Goal: Task Accomplishment & Management: Use online tool/utility

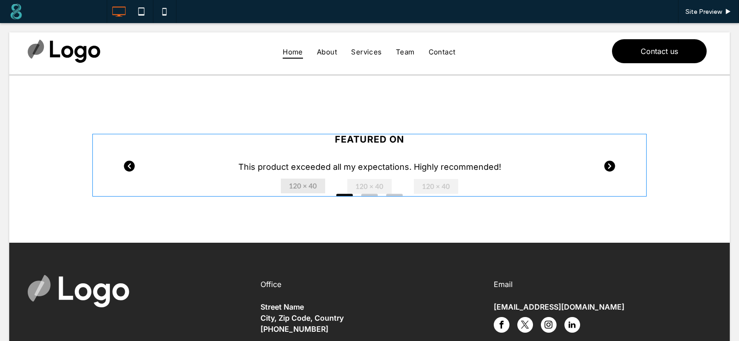
click at [193, 170] on span at bounding box center [369, 165] width 554 height 63
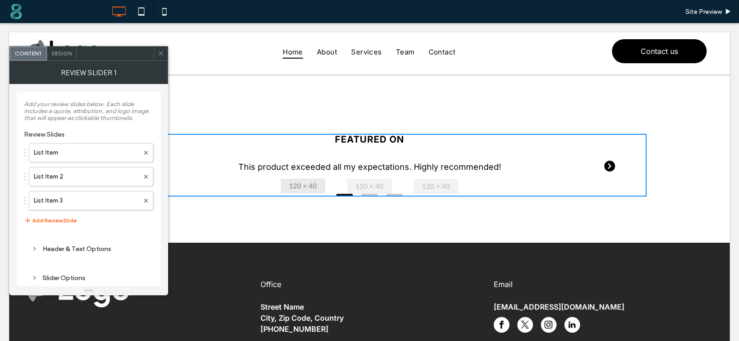
click at [62, 52] on span "Design" at bounding box center [62, 53] width 20 height 7
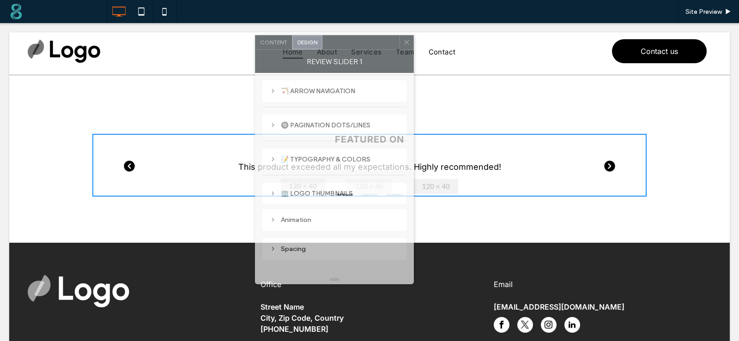
drag, startPoint x: 116, startPoint y: 56, endPoint x: 362, endPoint y: 45, distance: 245.8
click at [362, 45] on div at bounding box center [360, 43] width 77 height 14
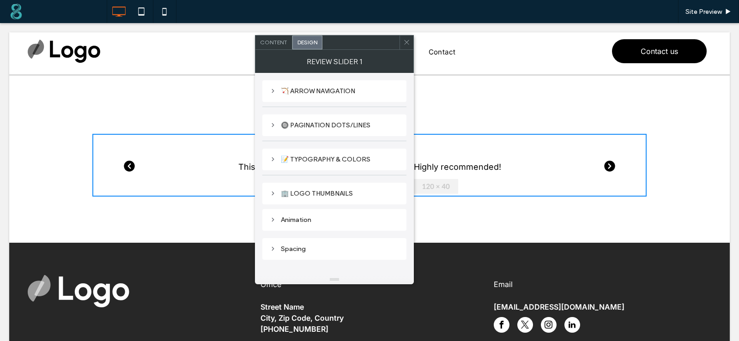
click at [301, 96] on div "🏹 ARROW NAVIGATION" at bounding box center [334, 91] width 129 height 12
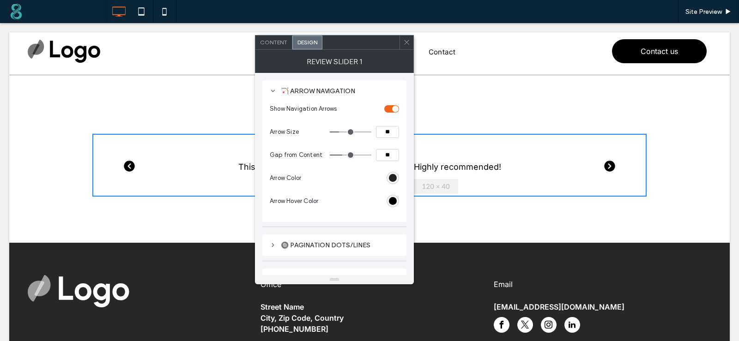
click at [391, 182] on div "rgb(0, 0, 0)" at bounding box center [393, 178] width 8 height 8
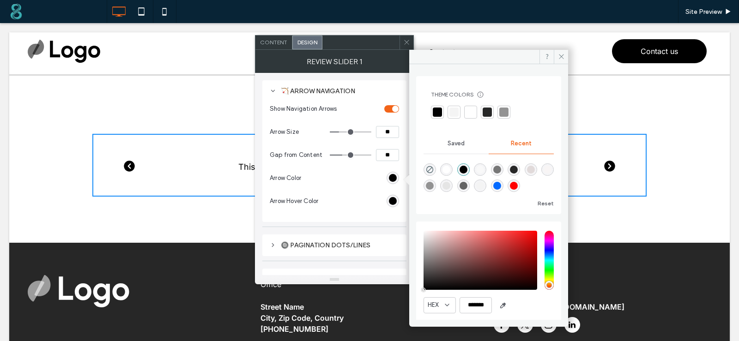
drag, startPoint x: 515, startPoint y: 186, endPoint x: 520, endPoint y: 186, distance: 5.1
click at [517, 186] on div at bounding box center [488, 176] width 130 height 35
click at [501, 186] on div "rgba(0, 105, 255, 1)" at bounding box center [497, 186] width 8 height 8
type input "*******"
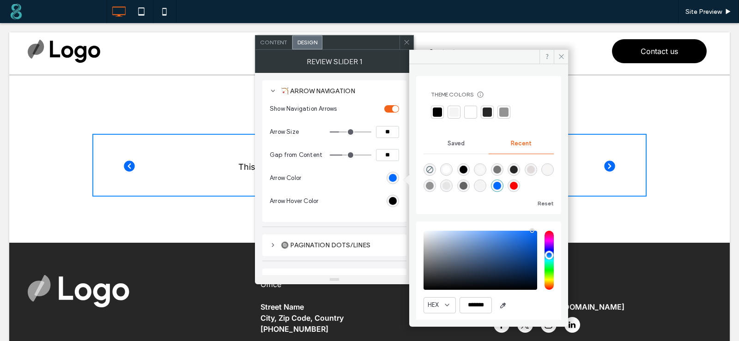
drag, startPoint x: 396, startPoint y: 204, endPoint x: 400, endPoint y: 205, distance: 4.7
click at [400, 205] on div "🏹 ARROW NAVIGATION Show Navigation Arrows Arrow Size ** Gap from Content ** Arr…" at bounding box center [334, 151] width 144 height 142
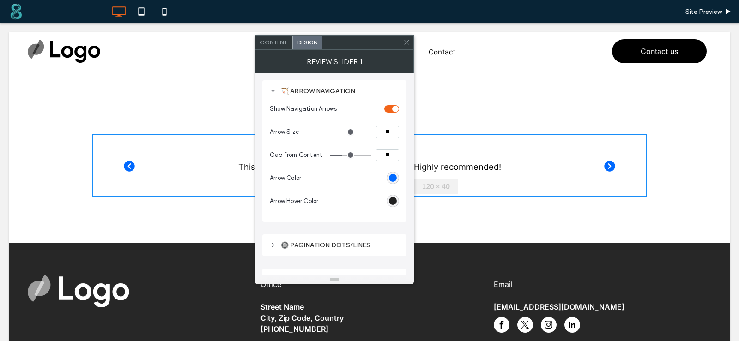
click at [394, 201] on div "rgb(0, 0, 0)" at bounding box center [393, 201] width 8 height 8
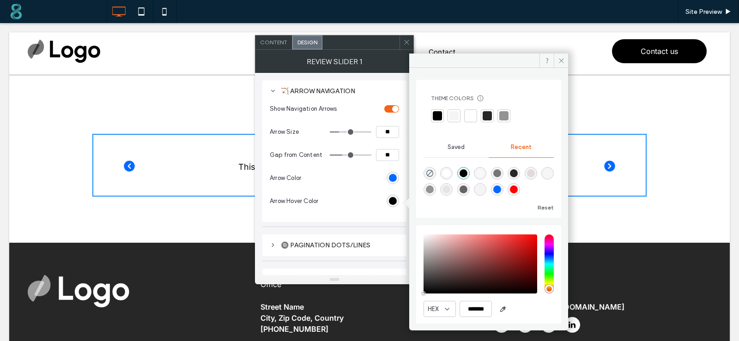
click at [517, 191] on div "rgba(255, 0, 0, 1)" at bounding box center [514, 190] width 8 height 8
type input "*******"
click at [274, 39] on span "Content" at bounding box center [273, 42] width 27 height 7
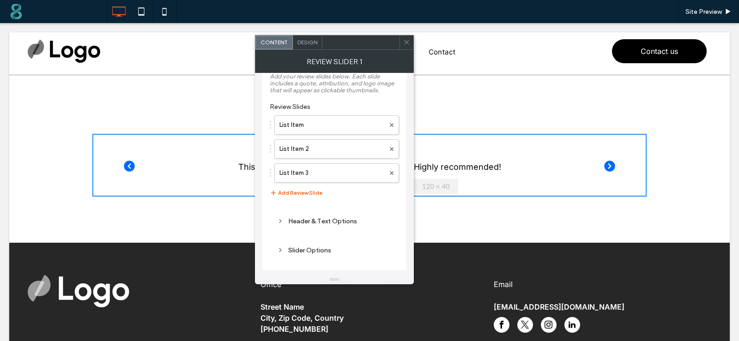
click at [311, 247] on div "Slider Options" at bounding box center [334, 250] width 114 height 8
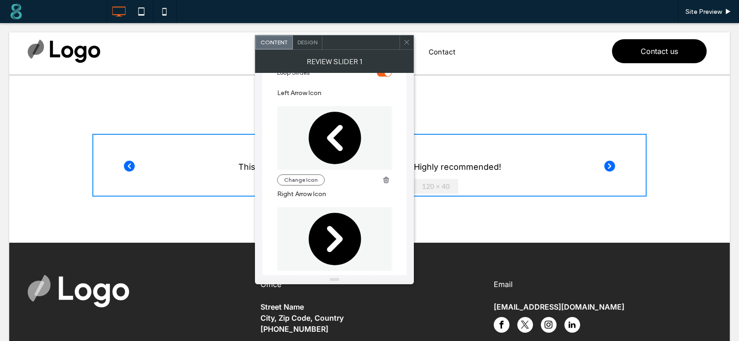
scroll to position [294, 0]
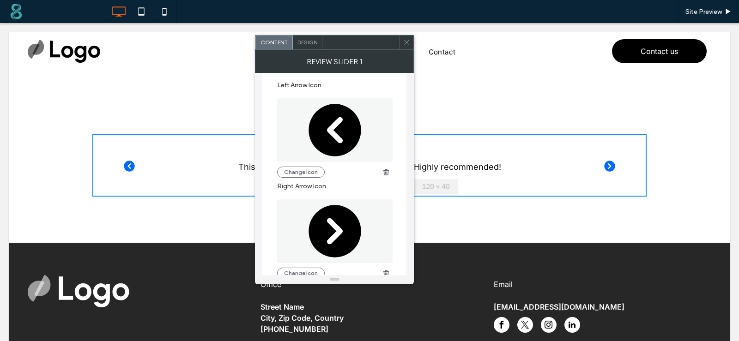
drag, startPoint x: 407, startPoint y: 40, endPoint x: 426, endPoint y: 63, distance: 29.5
click at [407, 40] on icon at bounding box center [406, 42] width 7 height 7
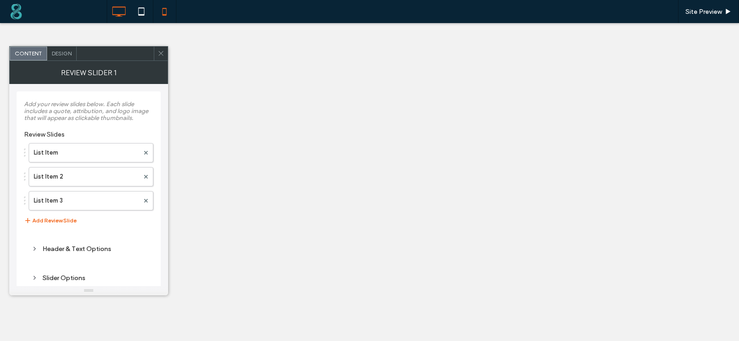
click at [62, 51] on span "Design" at bounding box center [62, 53] width 20 height 7
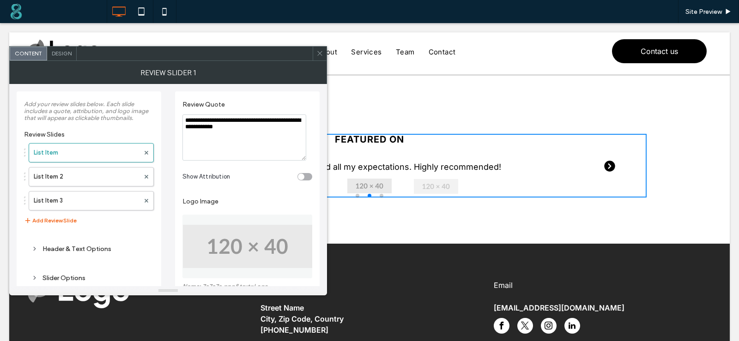
click at [300, 177] on div "toggle" at bounding box center [301, 177] width 6 height 6
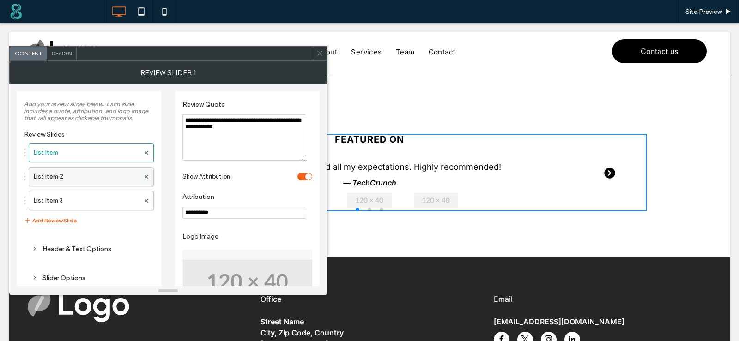
click at [112, 180] on label "List Item 2" at bounding box center [87, 177] width 106 height 18
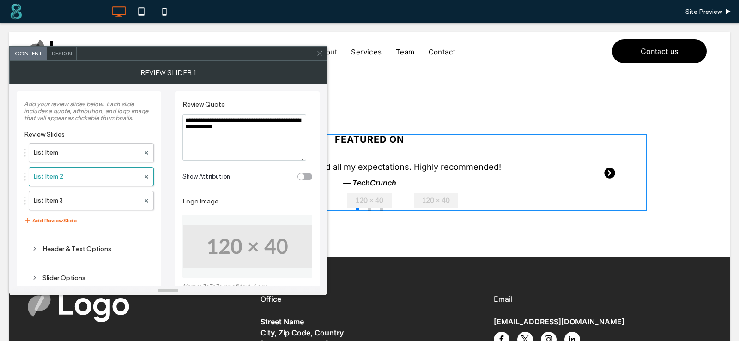
click at [302, 178] on div "toggle" at bounding box center [301, 177] width 6 height 6
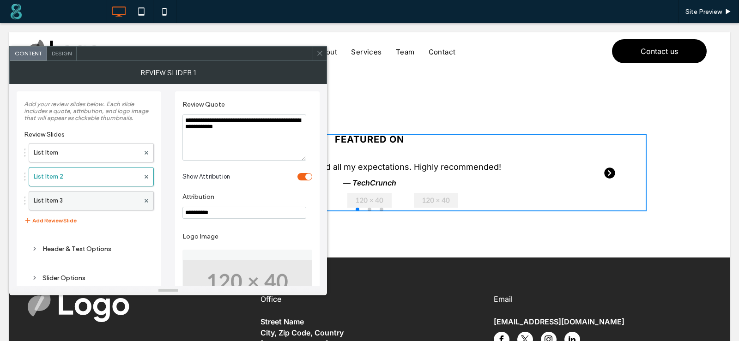
click at [79, 204] on label "List Item 3" at bounding box center [87, 201] width 106 height 18
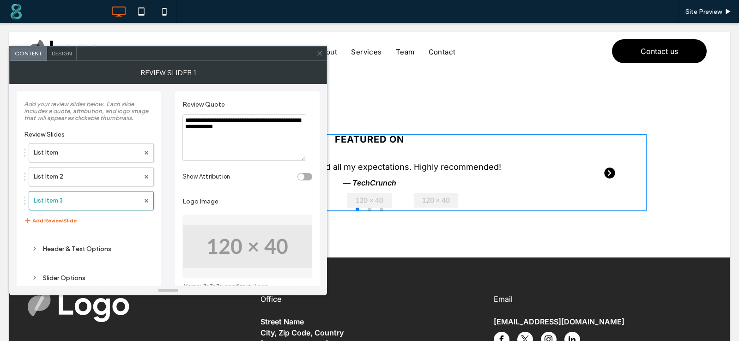
click at [305, 177] on div "toggle" at bounding box center [304, 176] width 15 height 7
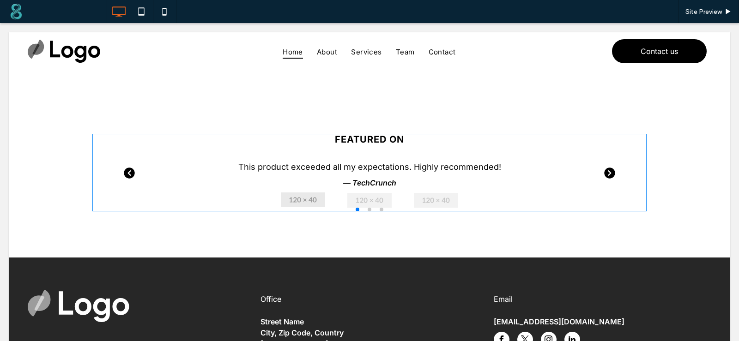
click at [388, 181] on span at bounding box center [369, 173] width 554 height 78
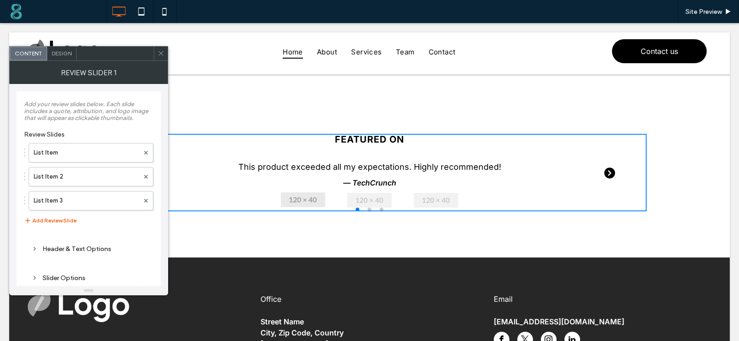
click at [63, 49] on div "Design" at bounding box center [62, 54] width 30 height 14
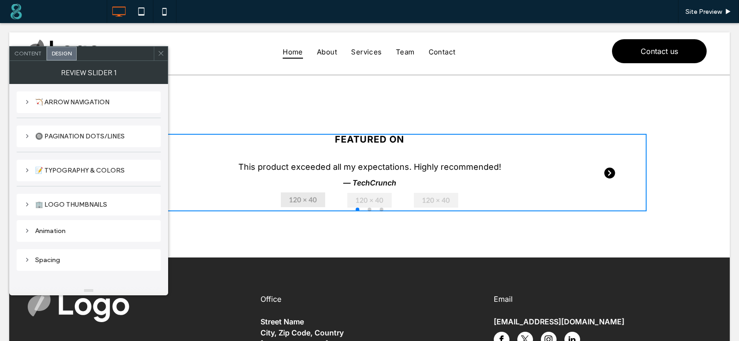
click at [27, 137] on icon at bounding box center [27, 136] width 6 height 6
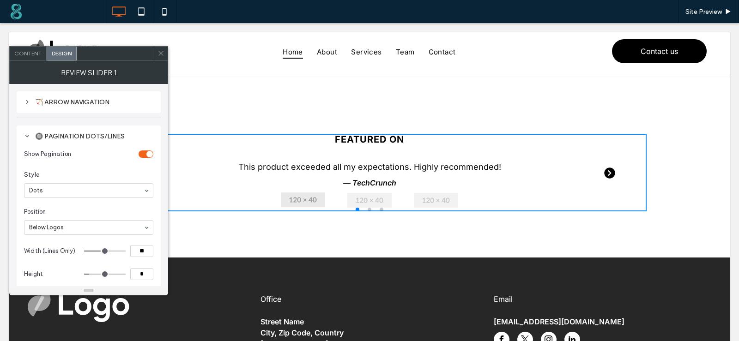
click at [92, 198] on div at bounding box center [88, 191] width 128 height 14
click at [159, 53] on icon at bounding box center [160, 53] width 7 height 7
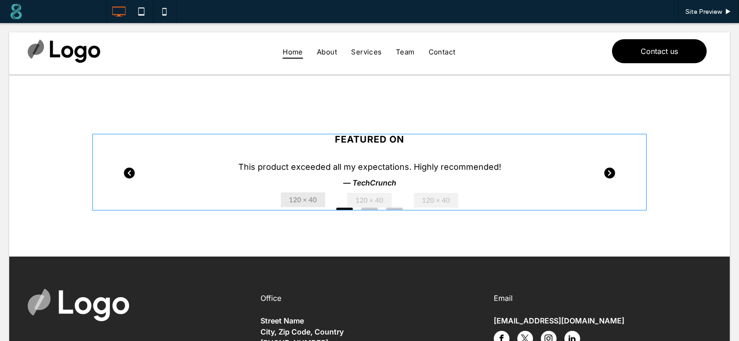
click at [258, 166] on span at bounding box center [369, 172] width 554 height 77
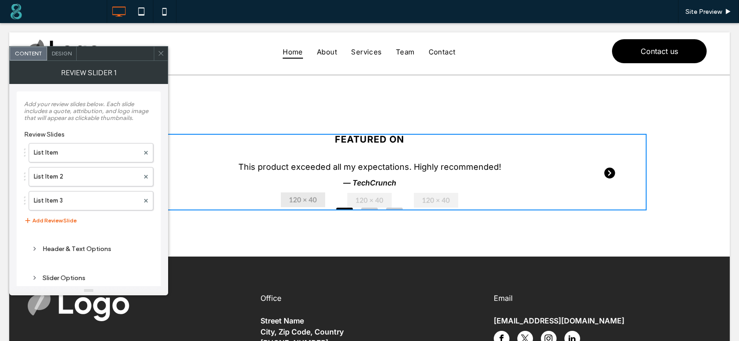
click at [59, 52] on span "Design" at bounding box center [62, 53] width 20 height 7
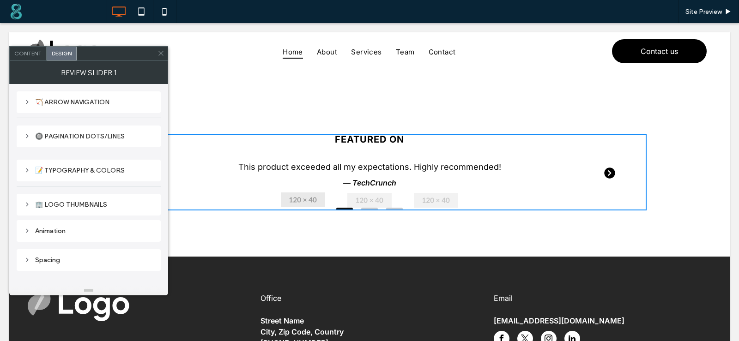
click at [24, 136] on icon at bounding box center [27, 136] width 6 height 6
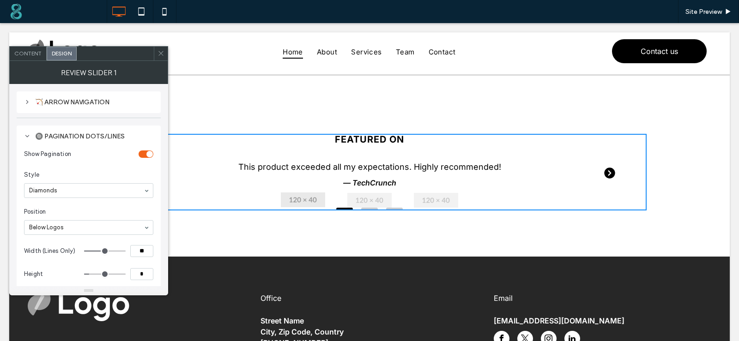
click at [75, 192] on input at bounding box center [86, 190] width 114 height 6
click at [103, 198] on div "Dots" at bounding box center [88, 190] width 129 height 15
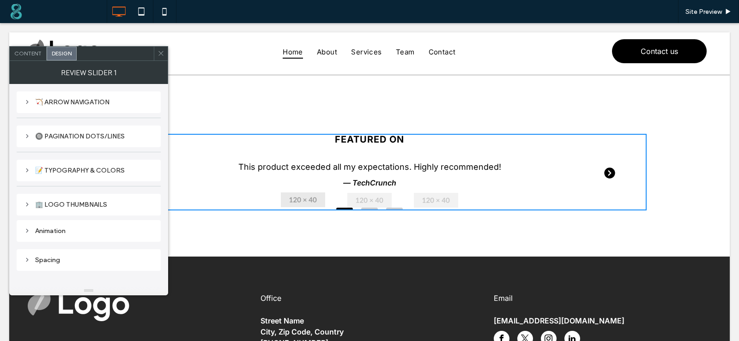
click at [81, 140] on div "🔘 PAGINATION DOTS/LINES" at bounding box center [88, 136] width 129 height 8
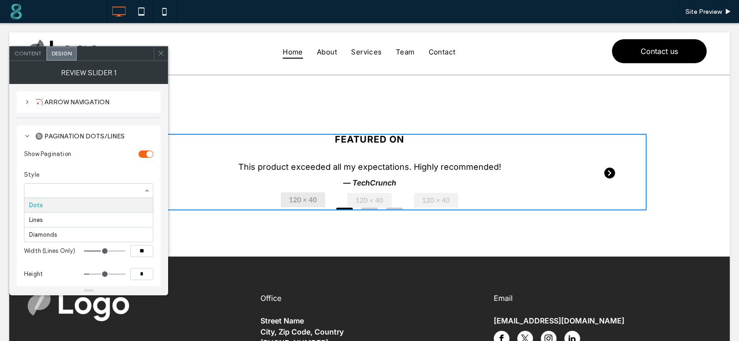
click at [90, 197] on div at bounding box center [88, 191] width 128 height 14
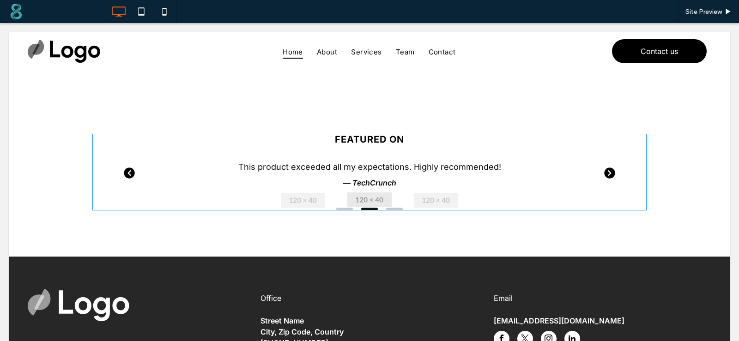
click at [295, 179] on span at bounding box center [369, 172] width 554 height 77
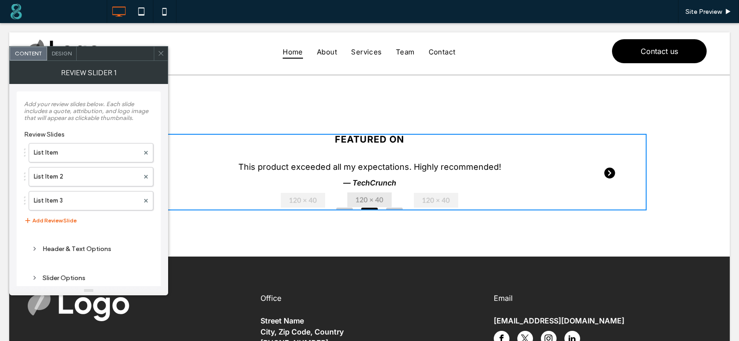
click at [66, 52] on span "Design" at bounding box center [62, 53] width 20 height 7
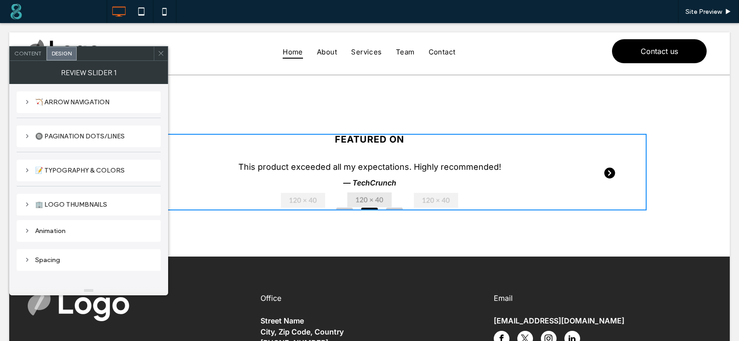
click at [67, 138] on div "🔘 PAGINATION DOTS/LINES" at bounding box center [88, 136] width 129 height 8
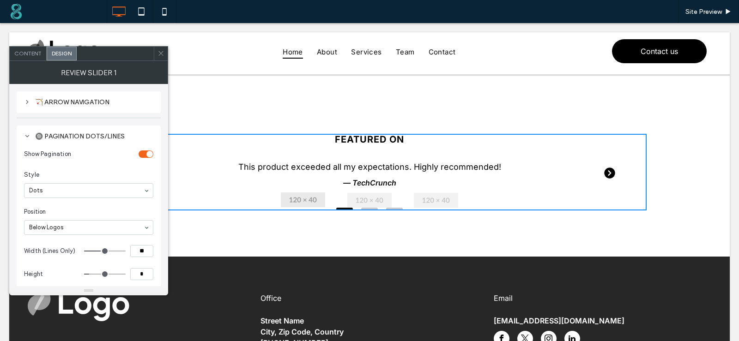
click at [77, 194] on input at bounding box center [86, 190] width 114 height 6
